Goal: Task Accomplishment & Management: Manage account settings

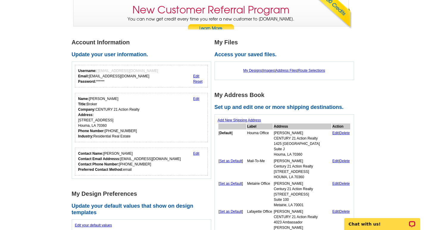
scroll to position [59, 0]
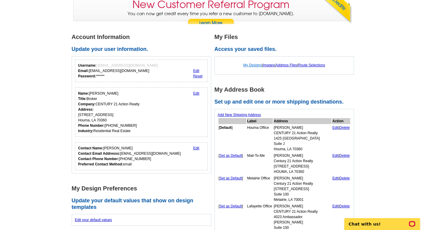
click at [249, 65] on link "My Designs" at bounding box center [252, 65] width 19 height 4
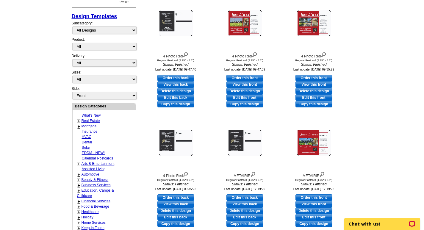
scroll to position [30, 0]
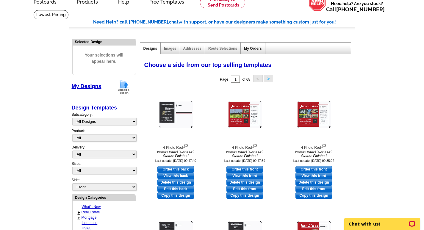
click at [250, 47] on link "My Orders" at bounding box center [253, 48] width 18 height 4
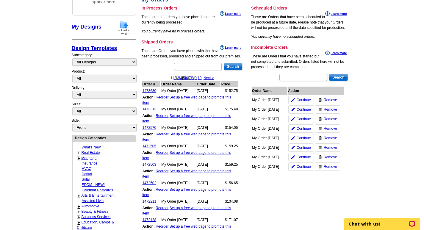
scroll to position [59, 0]
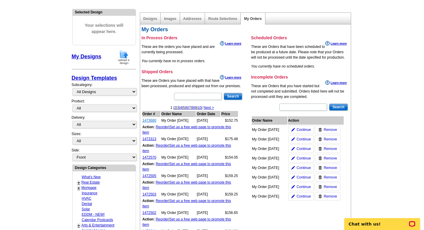
click at [149, 121] on link "1473680" at bounding box center [149, 120] width 14 height 4
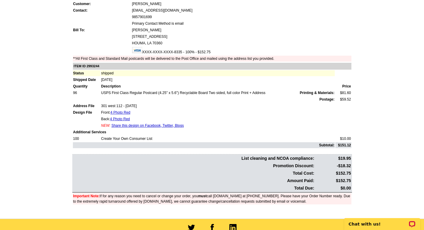
scroll to position [30, 0]
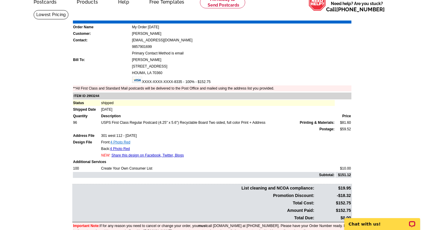
click at [121, 142] on link "4 Photo Red" at bounding box center [120, 142] width 20 height 4
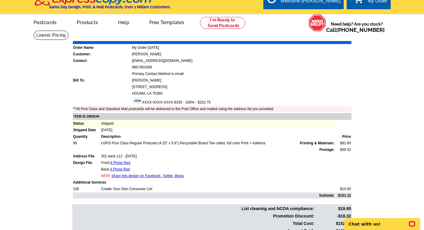
scroll to position [0, 0]
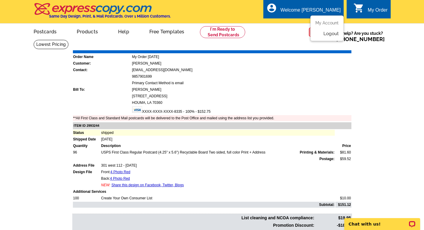
click at [328, 34] on link "Logout" at bounding box center [330, 33] width 15 height 5
